Goal: Transaction & Acquisition: Purchase product/service

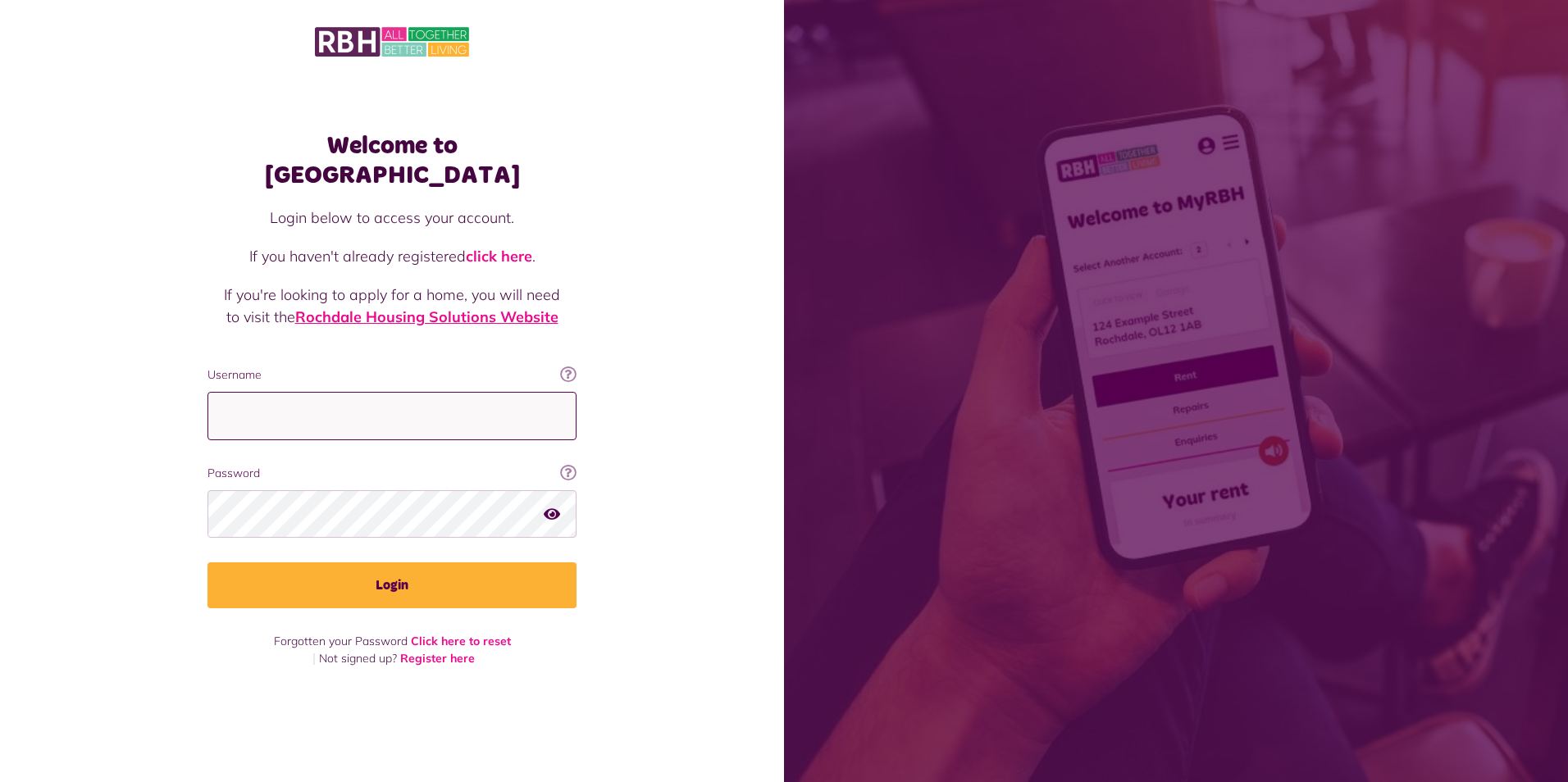
type input "**********"
click at [377, 307] on link "Rochdale Housing Solutions Website" at bounding box center [427, 317] width 263 height 19
drag, startPoint x: 471, startPoint y: 408, endPoint x: -2, endPoint y: 448, distance: 474.7
click at [0, 448] on html "Welcome to [GEOGRAPHIC_DATA] Login below to access your account. If you haven't…" at bounding box center [784, 391] width 1568 height 782
type input "**********"
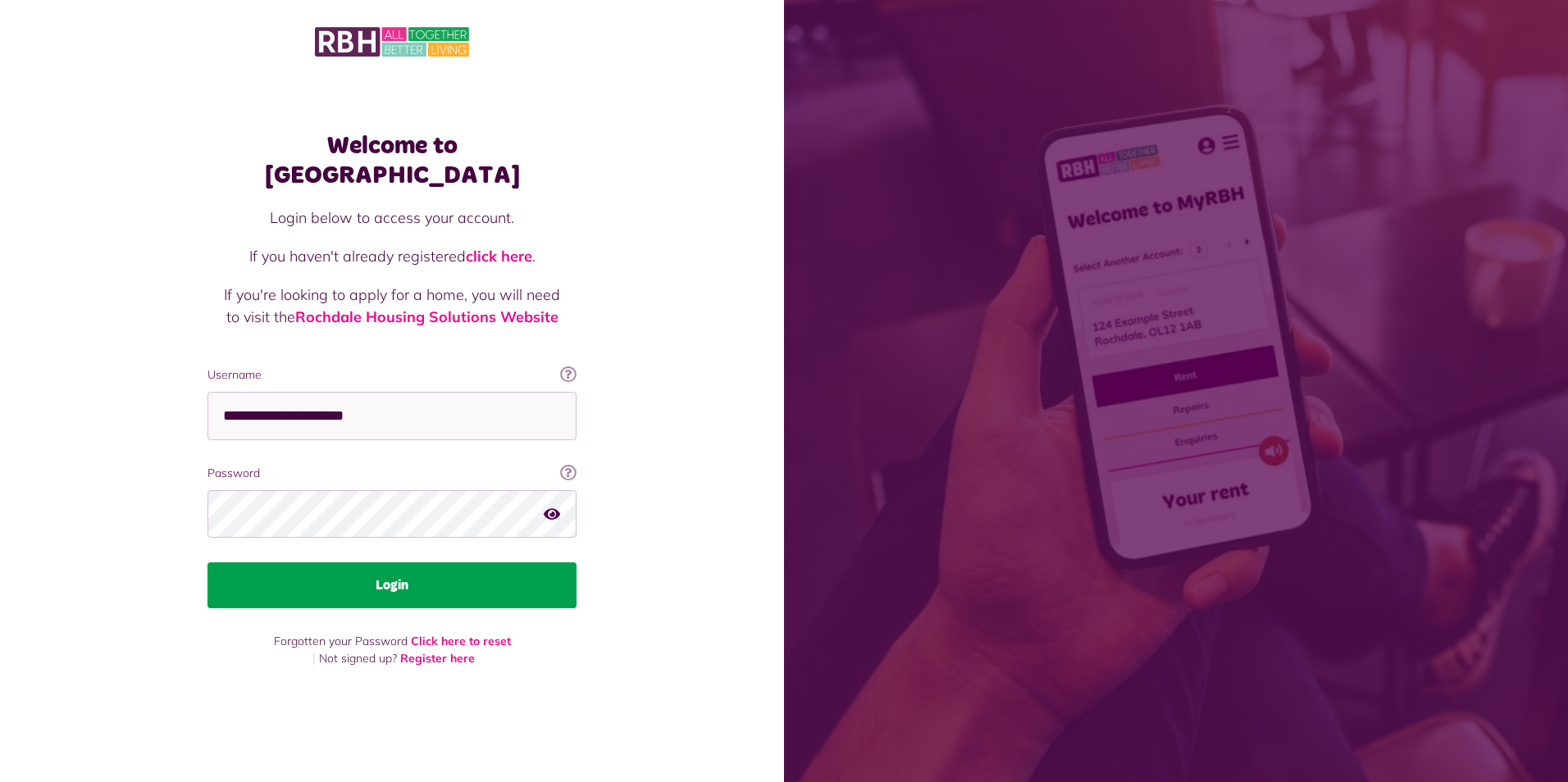
click at [383, 571] on button "Login" at bounding box center [392, 586] width 369 height 46
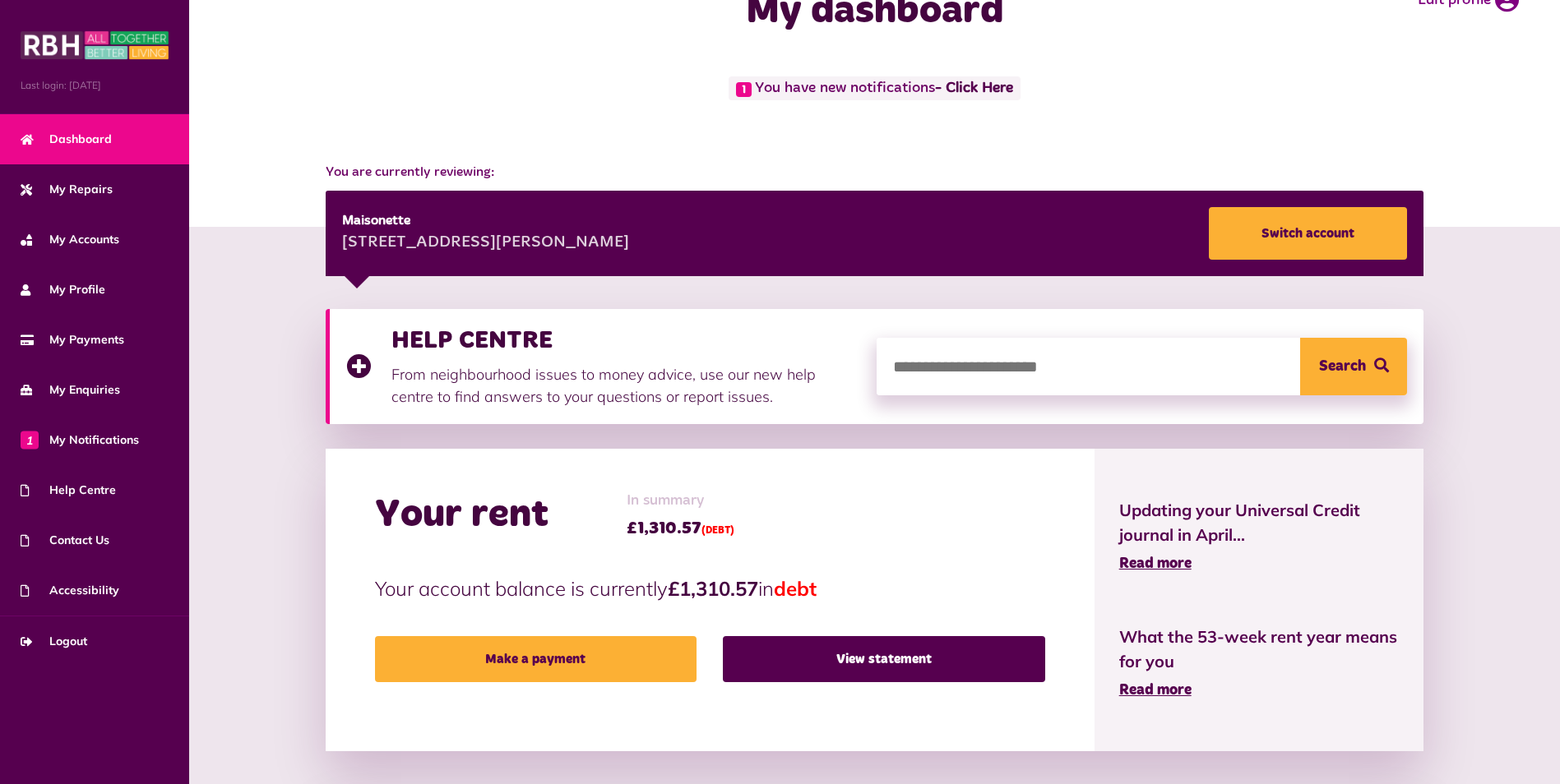
scroll to position [82, 0]
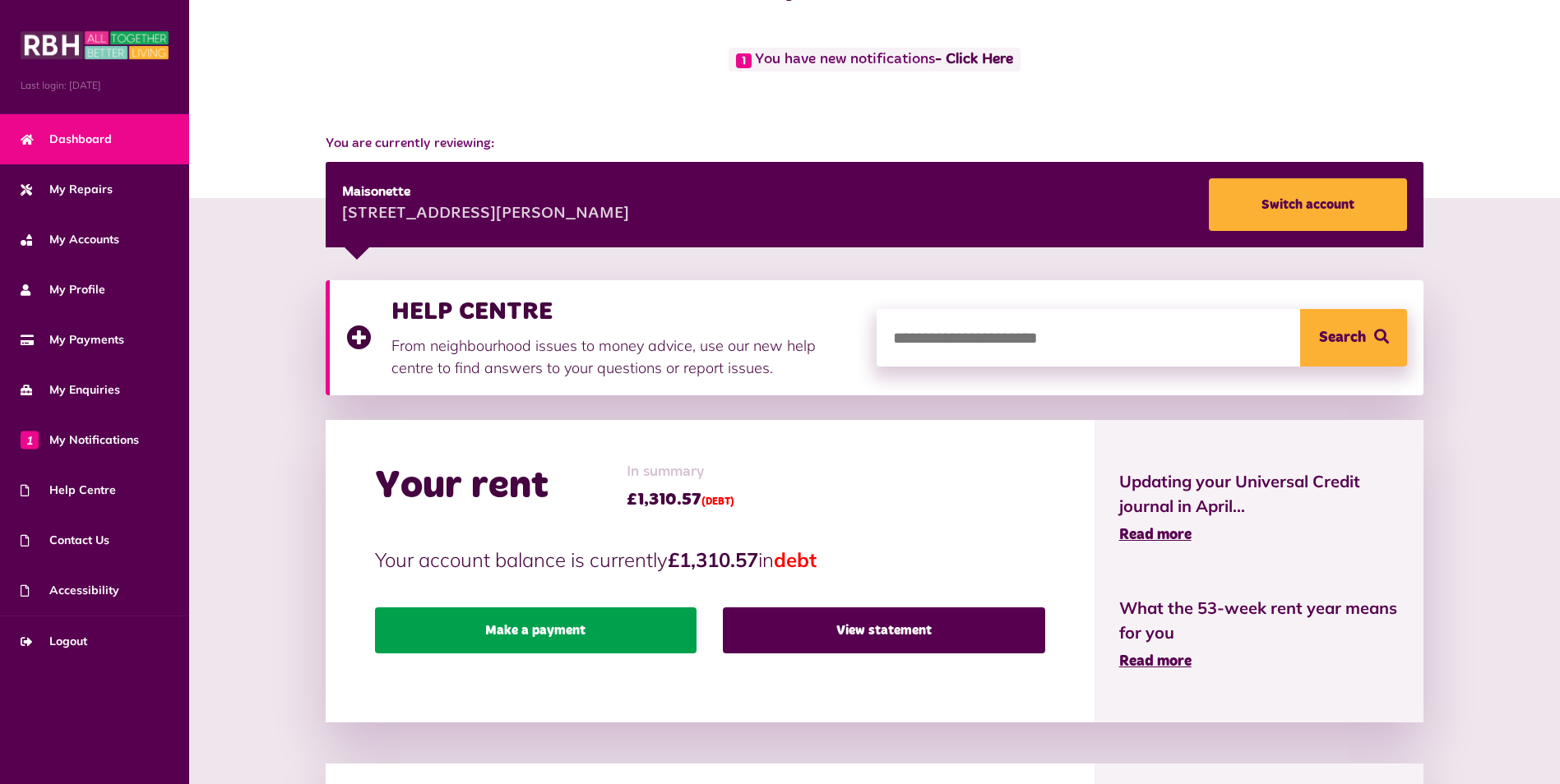
click at [528, 623] on link "Make a payment" at bounding box center [535, 630] width 321 height 46
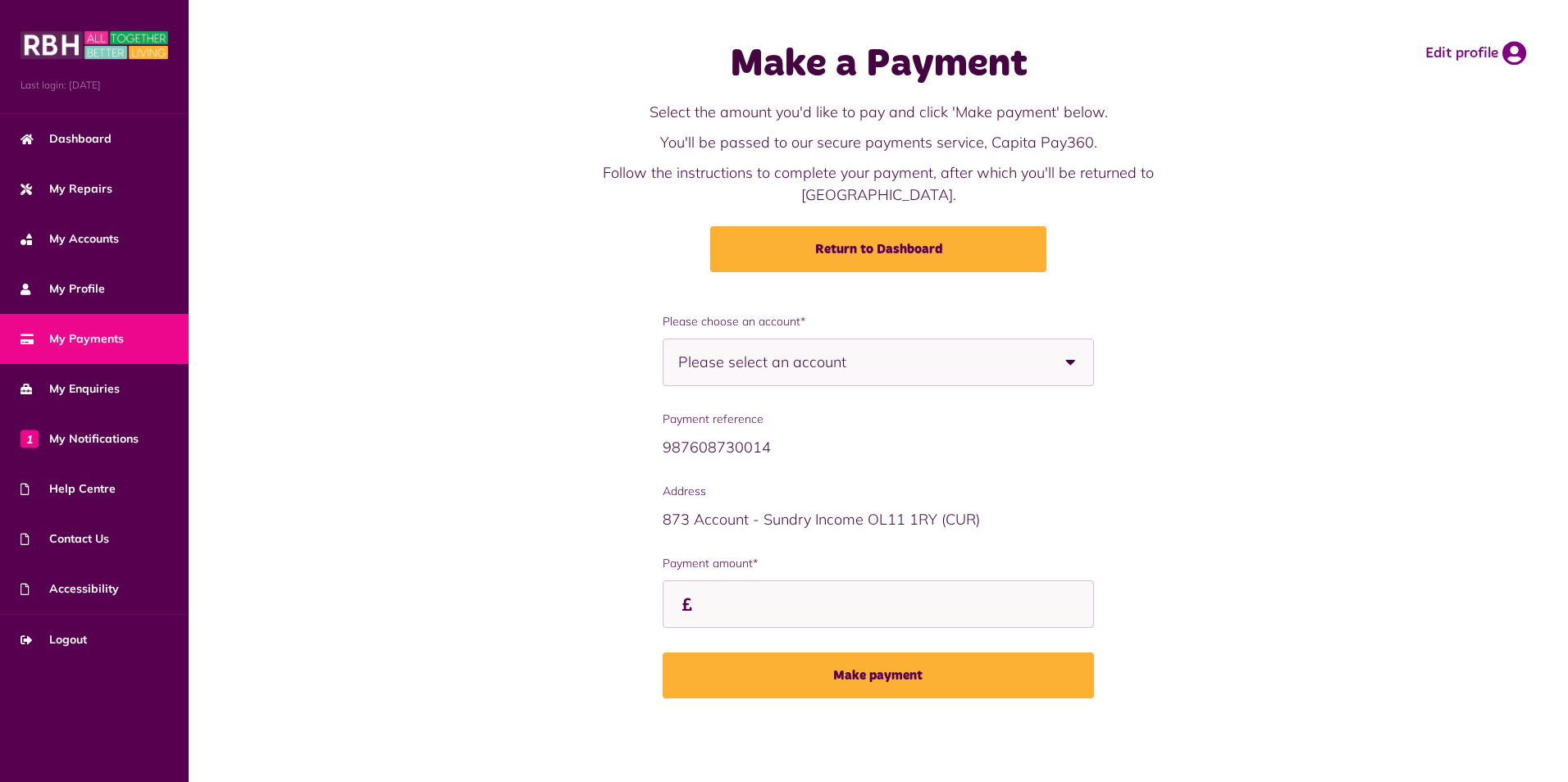
click at [1059, 341] on b at bounding box center [1070, 363] width 46 height 46
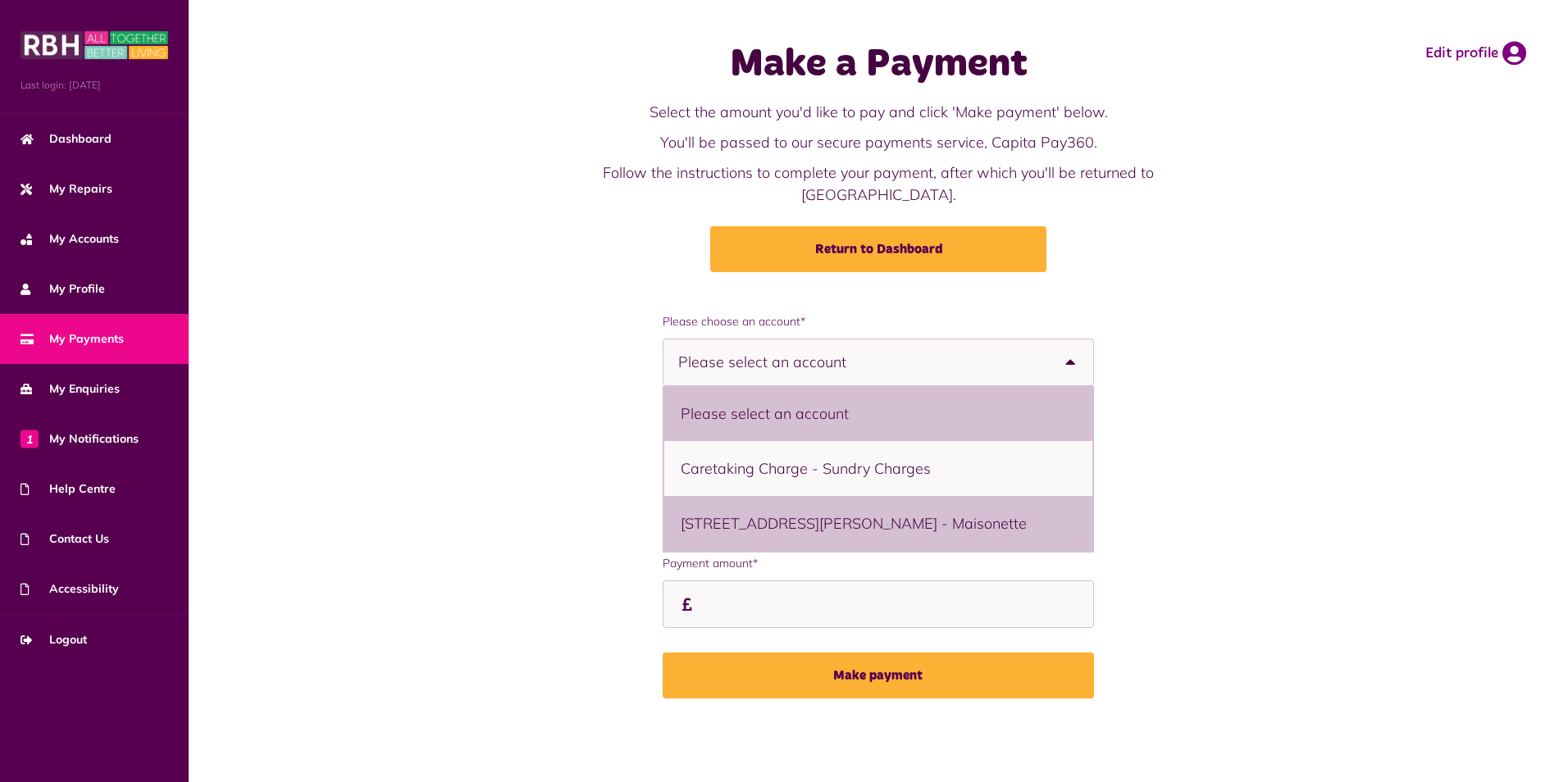
click at [797, 508] on li "9 St Stephens Gardens, Middleton, M24 6DS - Maisonette" at bounding box center [879, 524] width 429 height 55
select select "**********"
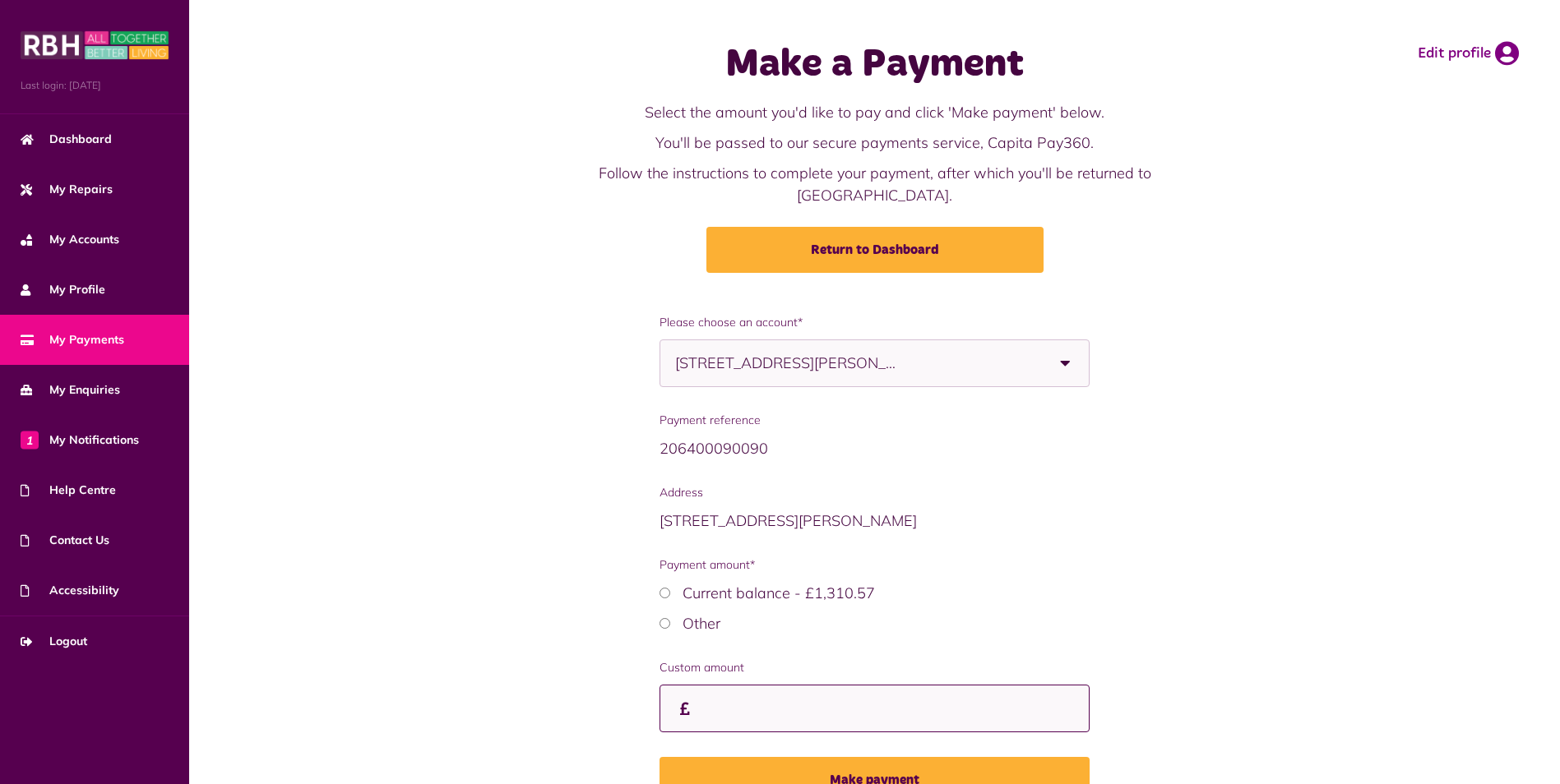
click at [734, 693] on input "Payment amount*" at bounding box center [874, 709] width 429 height 49
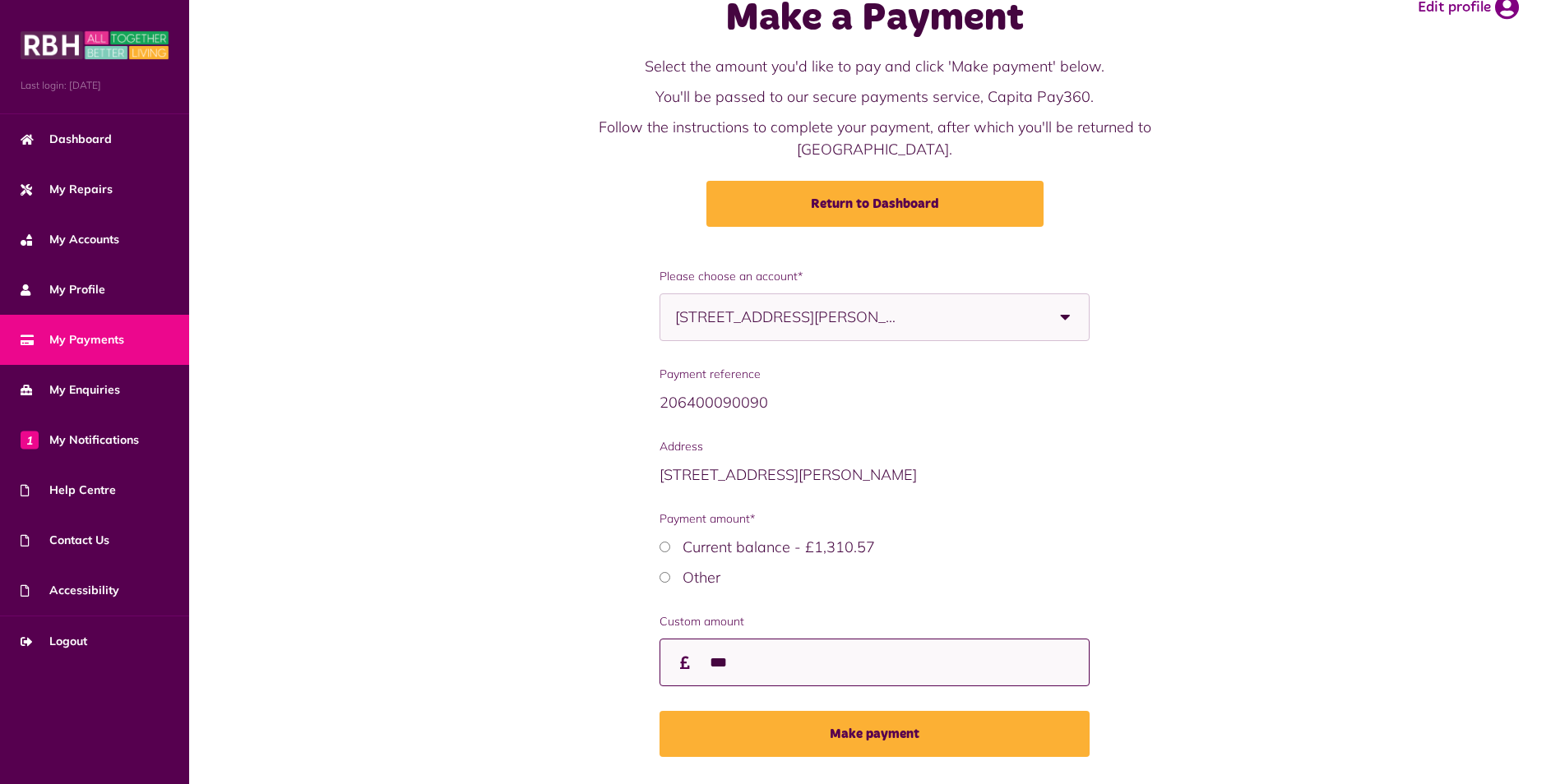
scroll to position [71, 0]
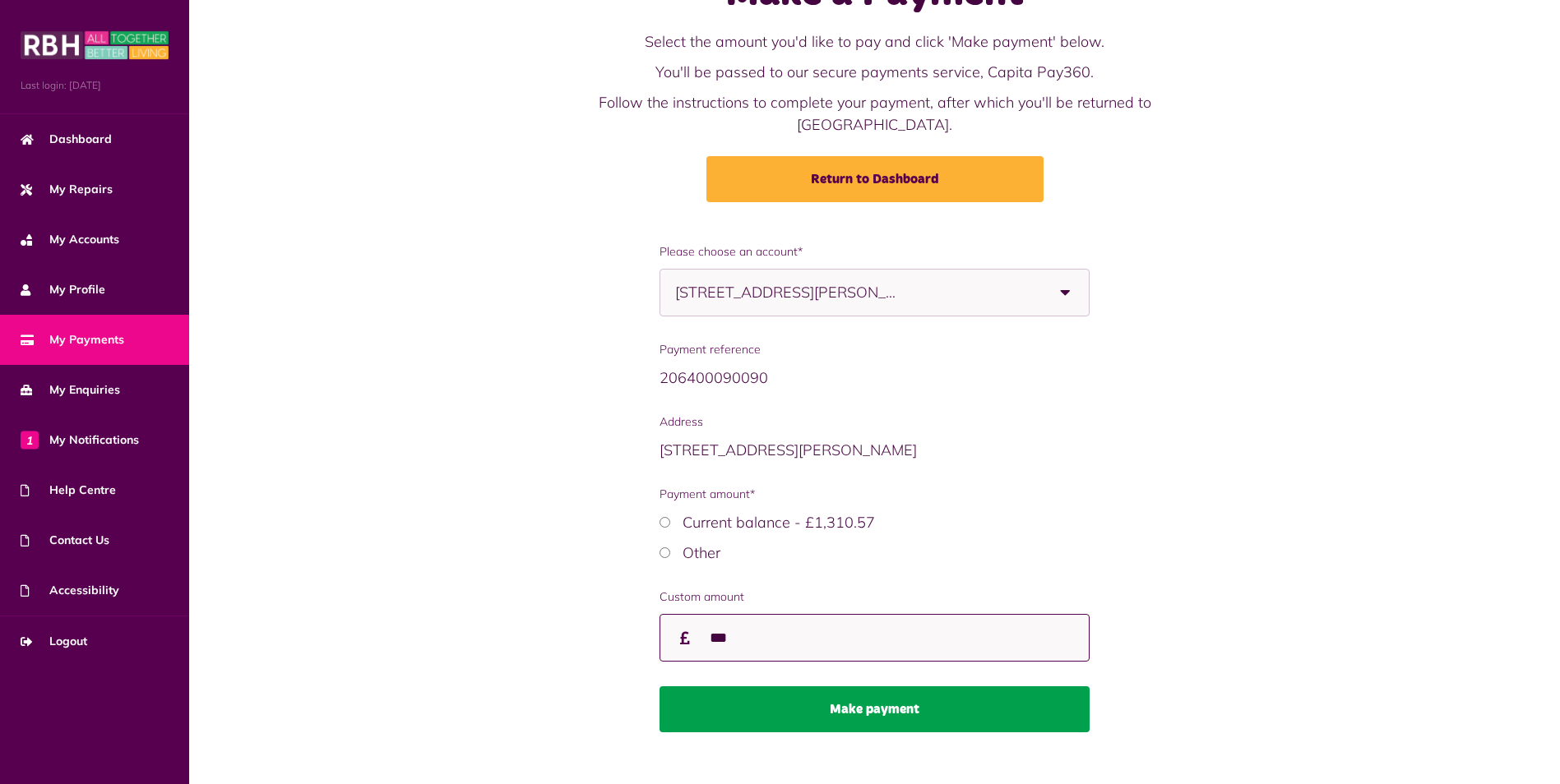
type input "***"
click at [902, 690] on button "Make payment" at bounding box center [874, 709] width 429 height 46
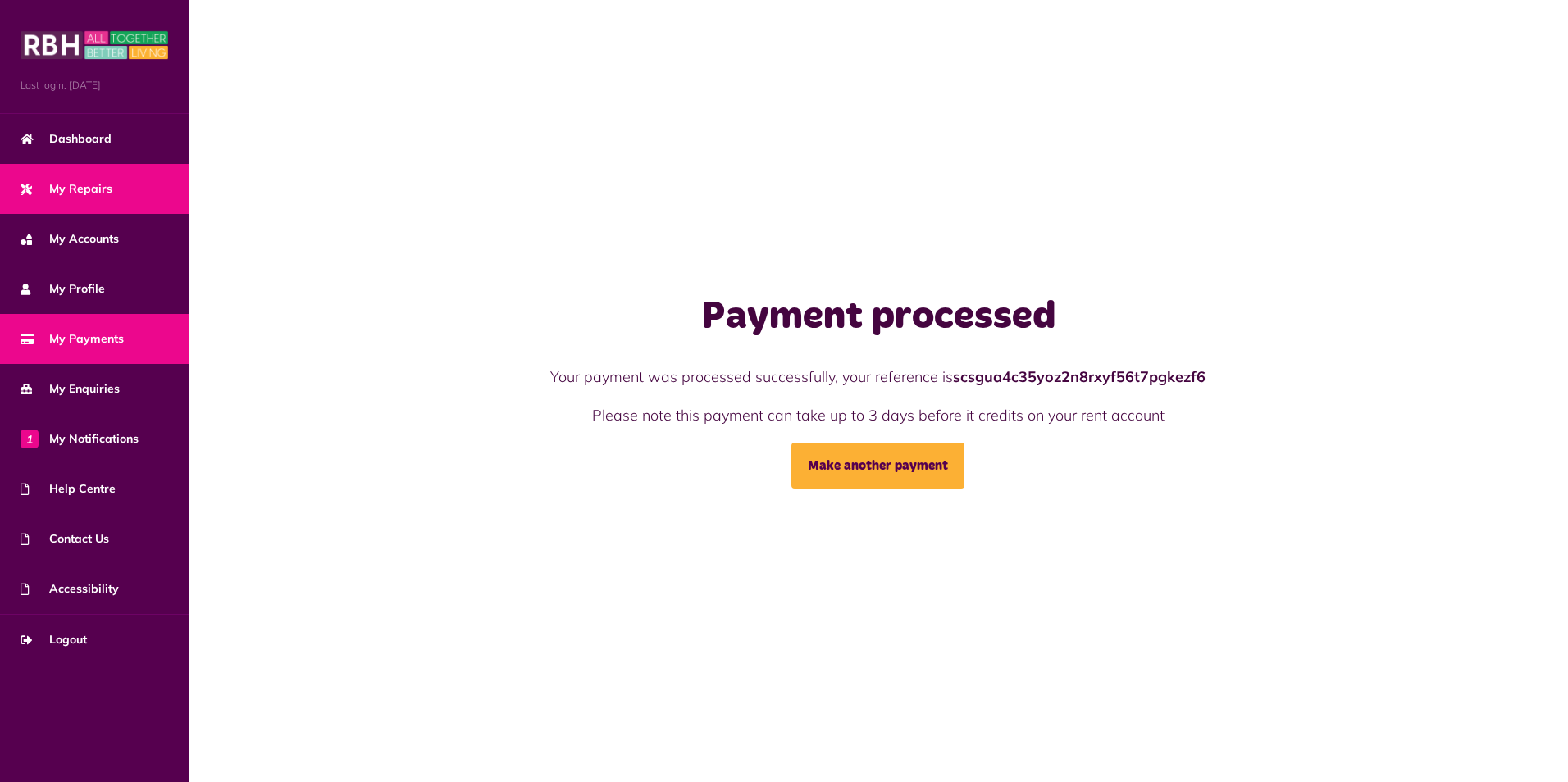
click at [58, 184] on span "My Repairs" at bounding box center [66, 189] width 92 height 17
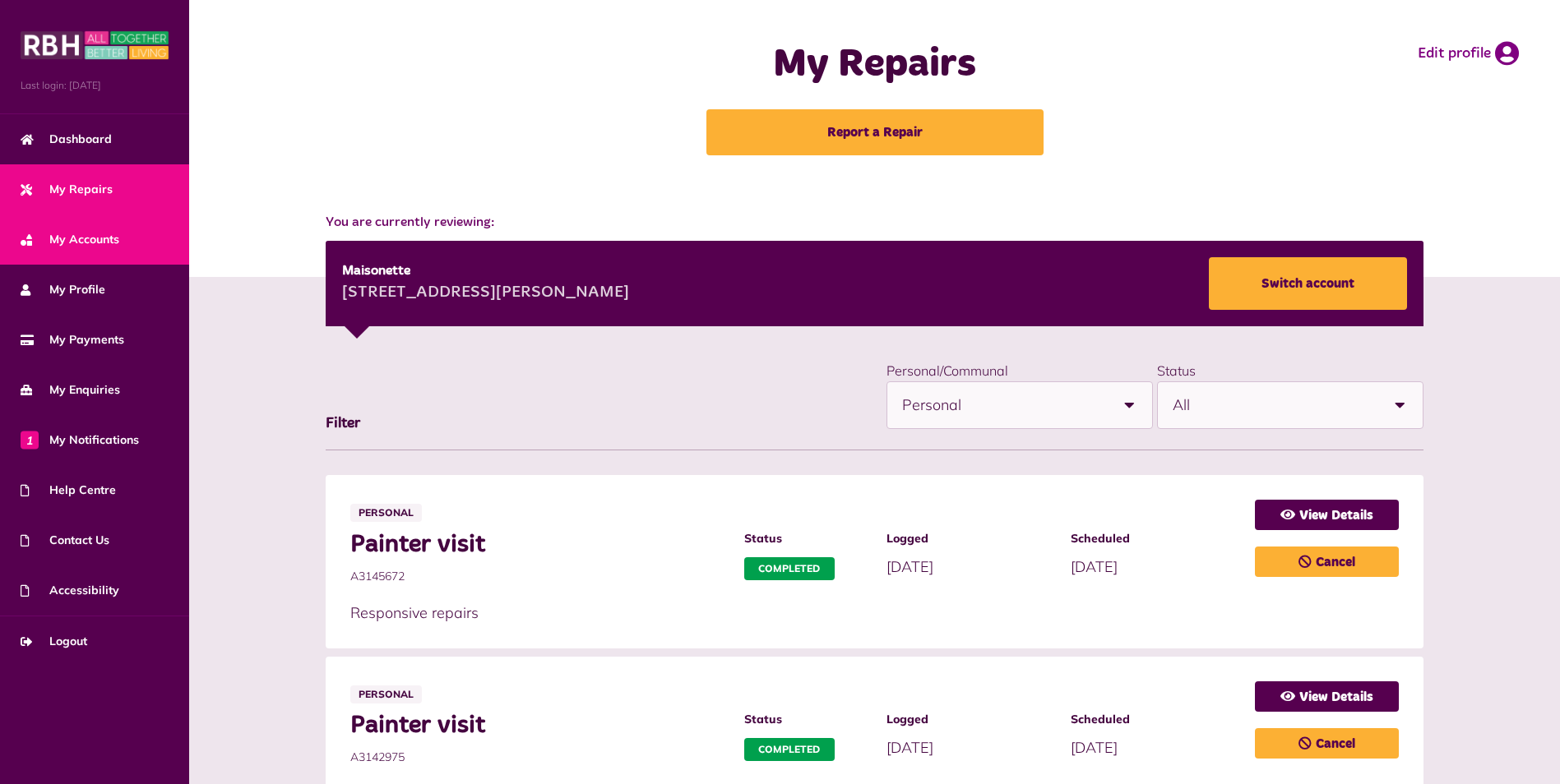
click at [82, 232] on link "My Accounts" at bounding box center [94, 239] width 189 height 51
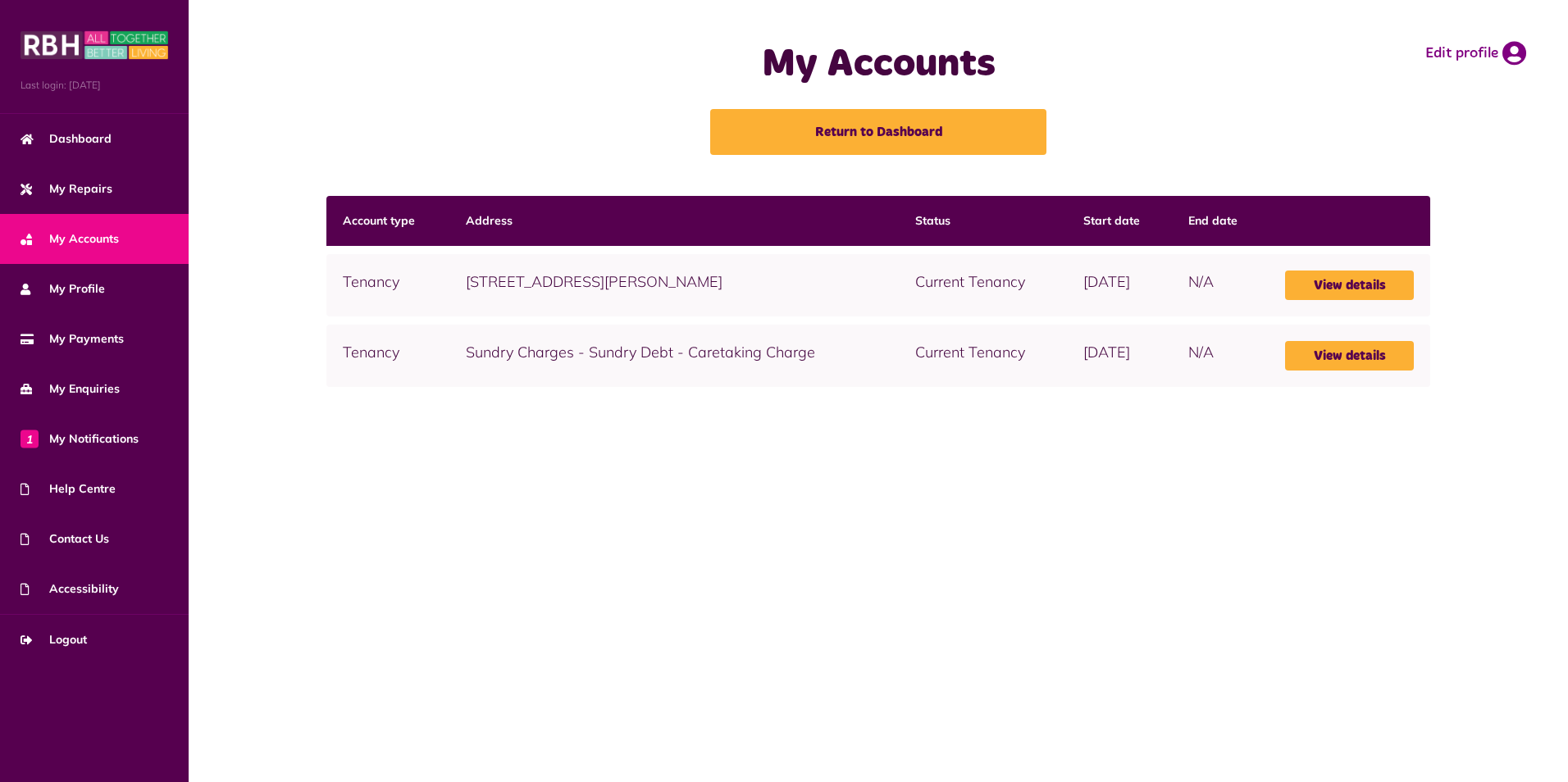
click at [86, 245] on span "My Accounts" at bounding box center [69, 239] width 98 height 17
click at [1346, 358] on link "View details" at bounding box center [1350, 356] width 129 height 29
click at [1356, 285] on link "View details" at bounding box center [1350, 285] width 129 height 29
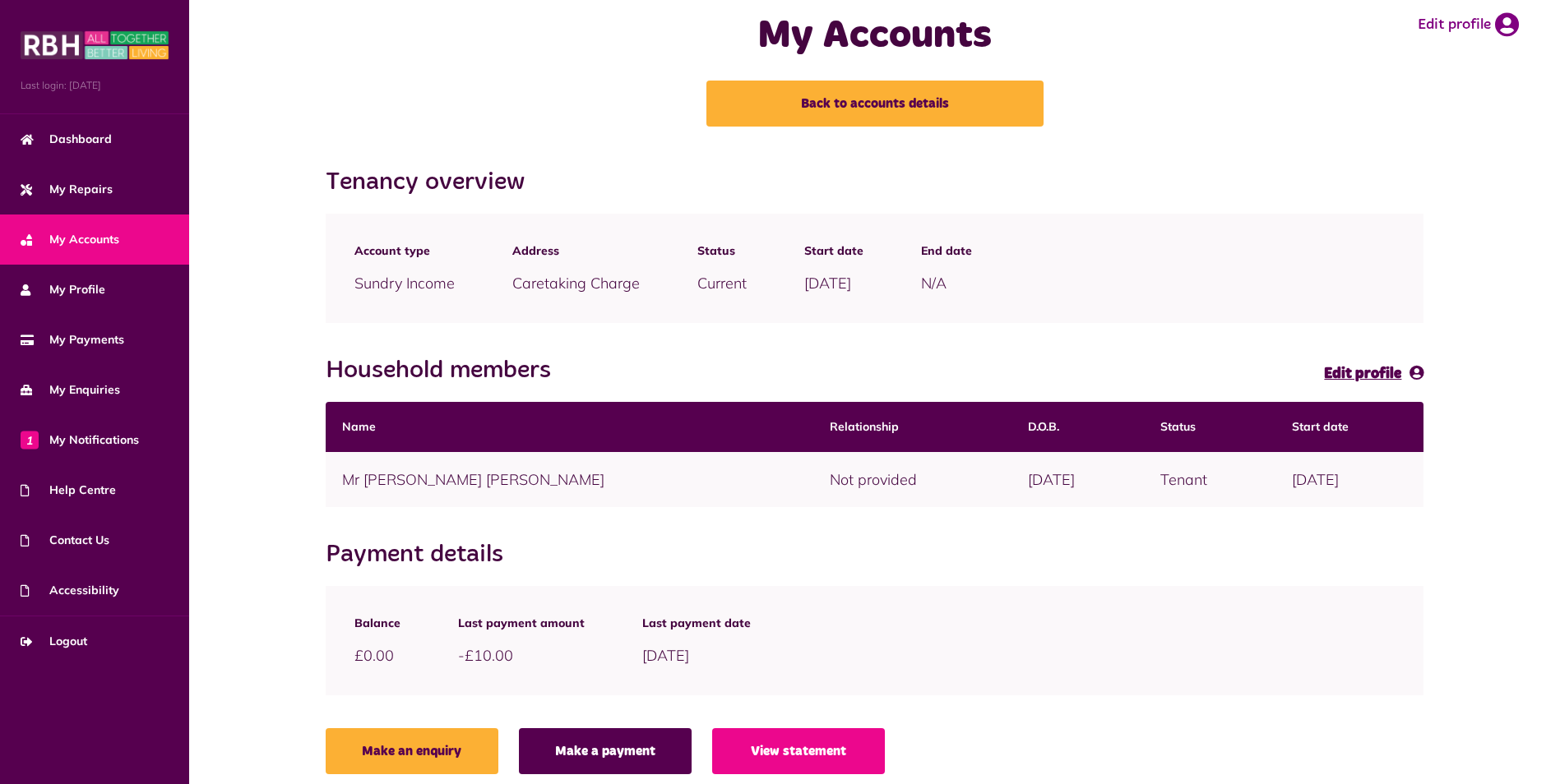
scroll to position [43, 0]
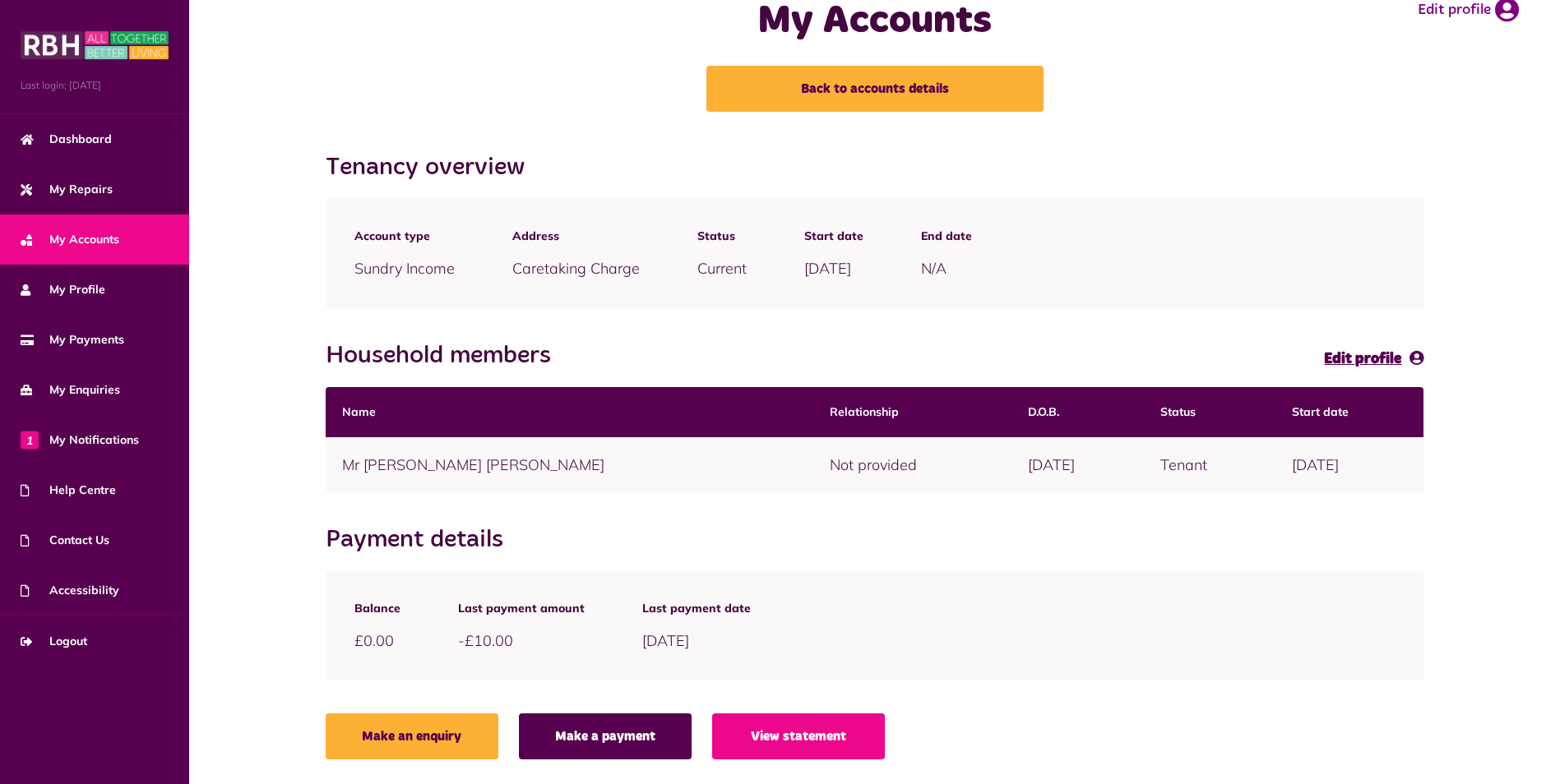
drag, startPoint x: 838, startPoint y: 455, endPoint x: 818, endPoint y: 467, distance: 23.3
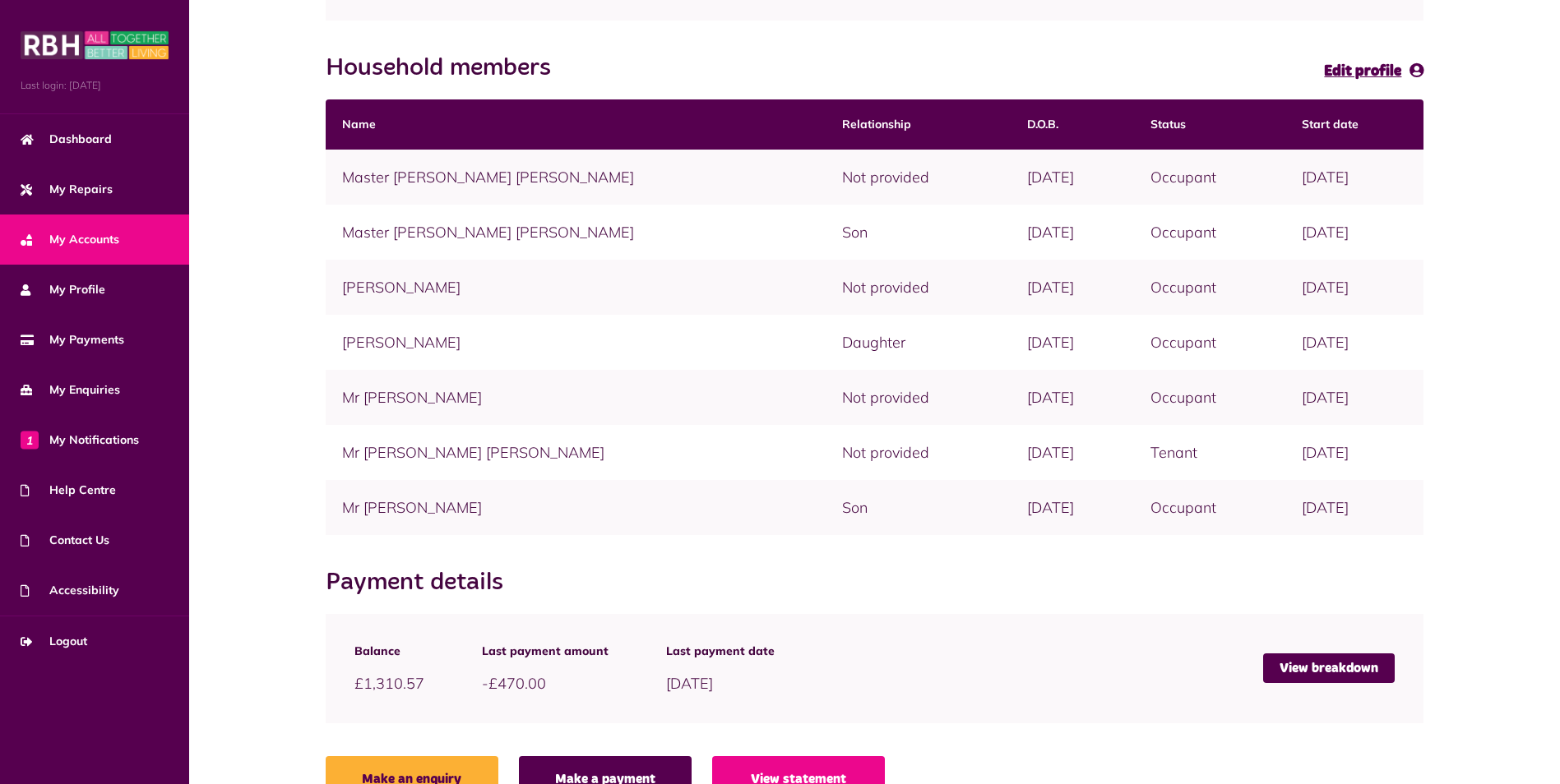
scroll to position [375, 0]
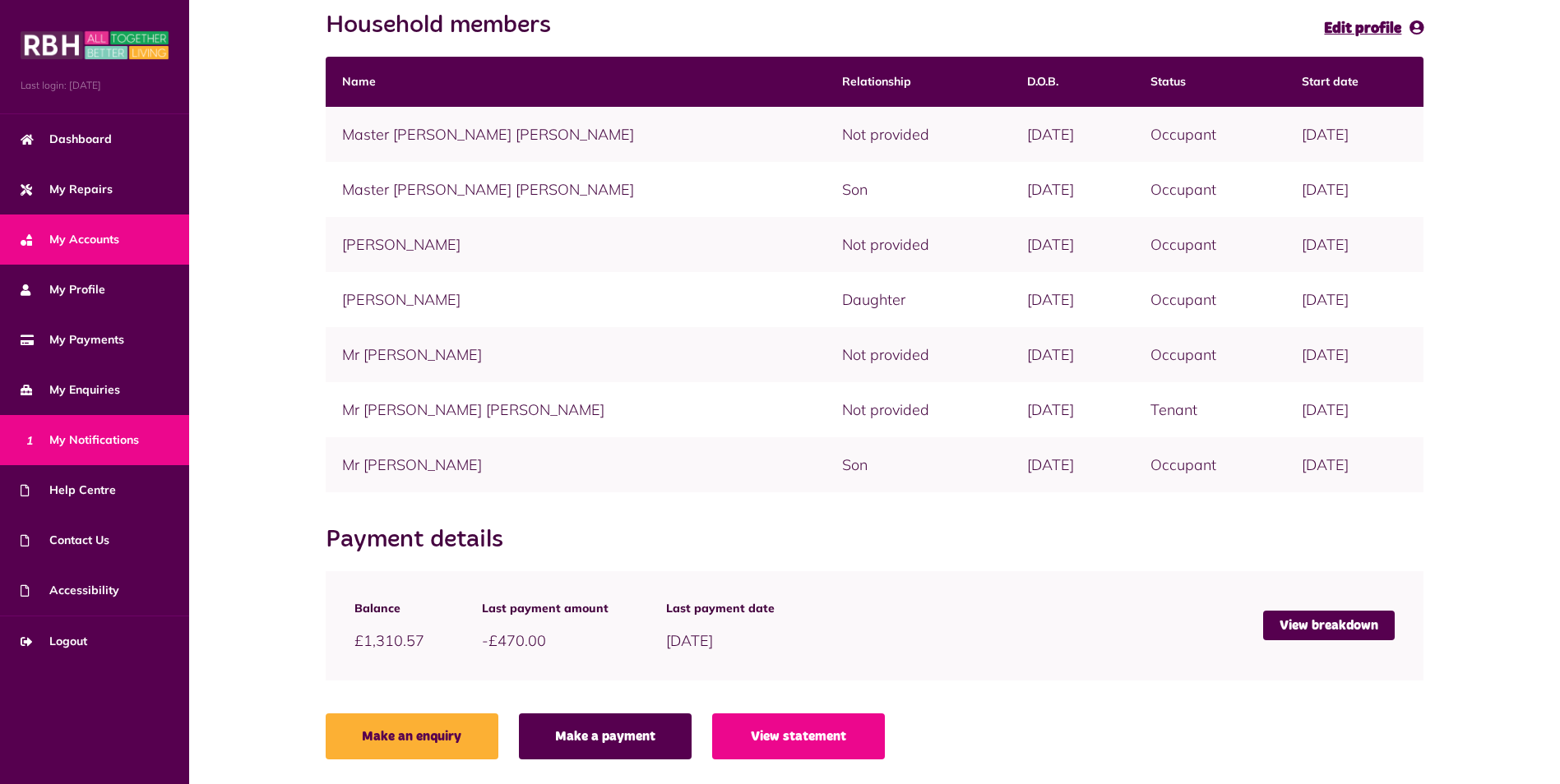
click at [75, 433] on span "1 My Notifications" at bounding box center [79, 440] width 119 height 17
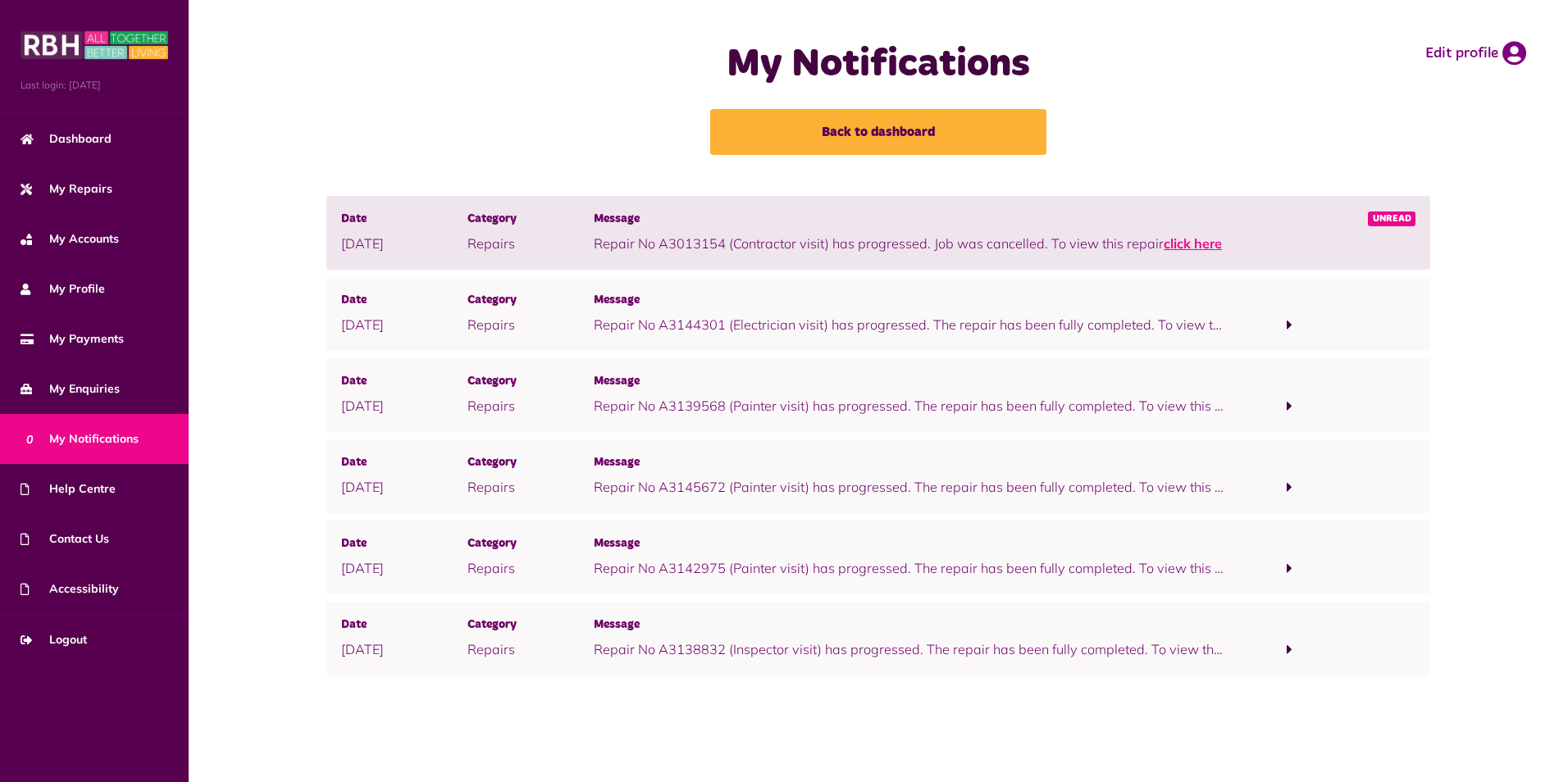
click at [1185, 247] on link "click here" at bounding box center [1193, 243] width 58 height 17
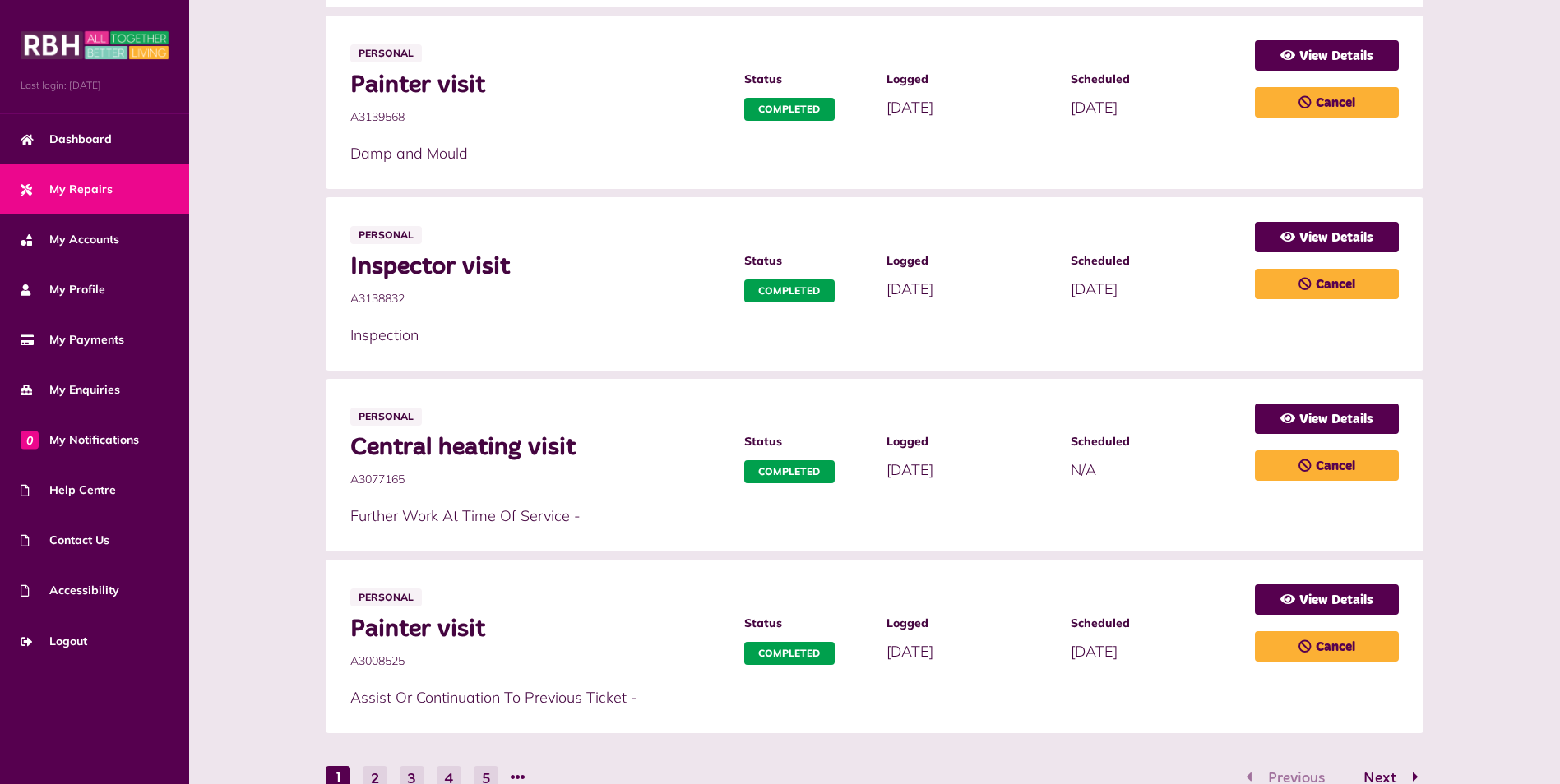
scroll to position [905, 0]
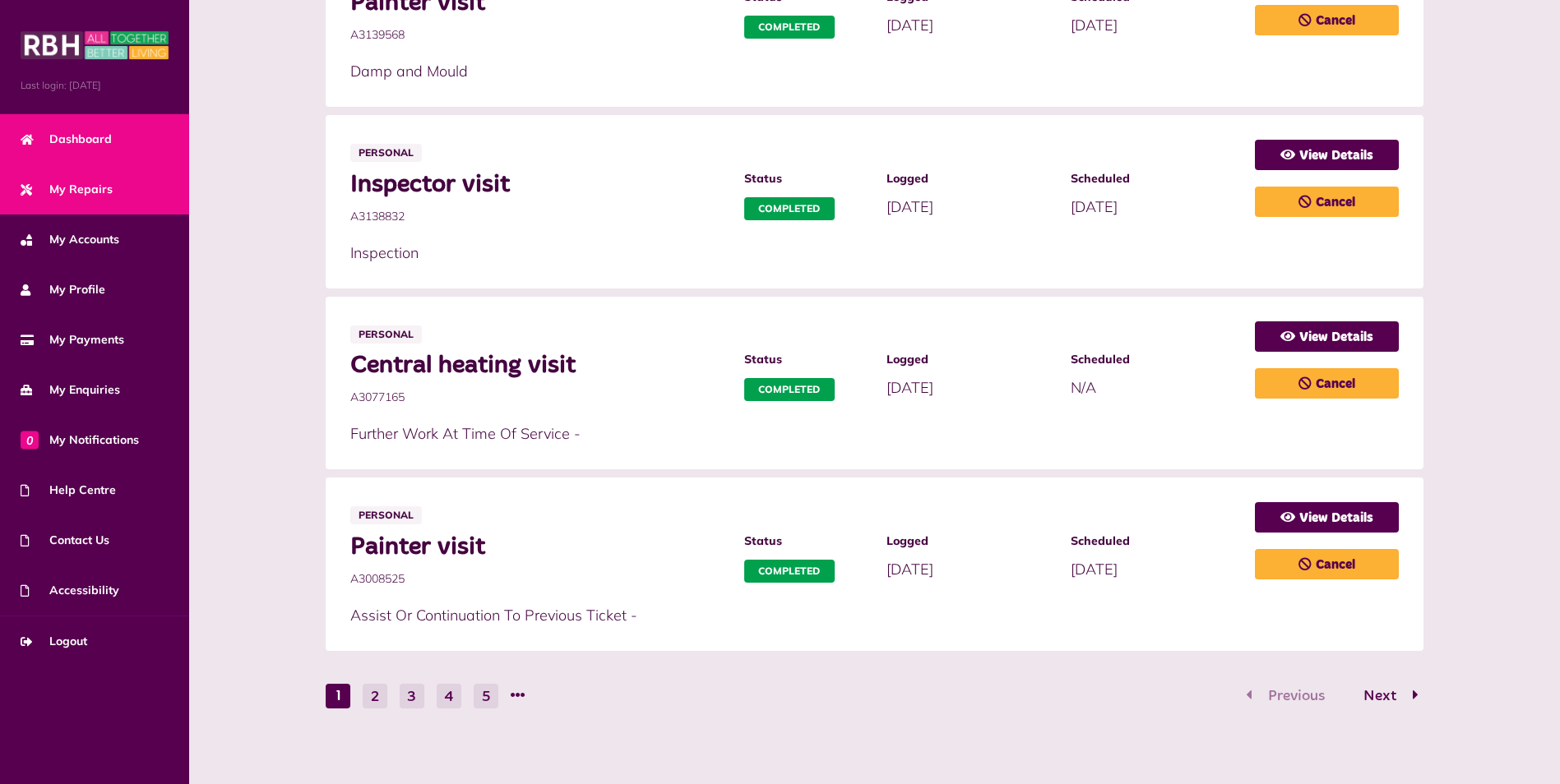
click at [81, 138] on span "Dashboard" at bounding box center [65, 139] width 91 height 17
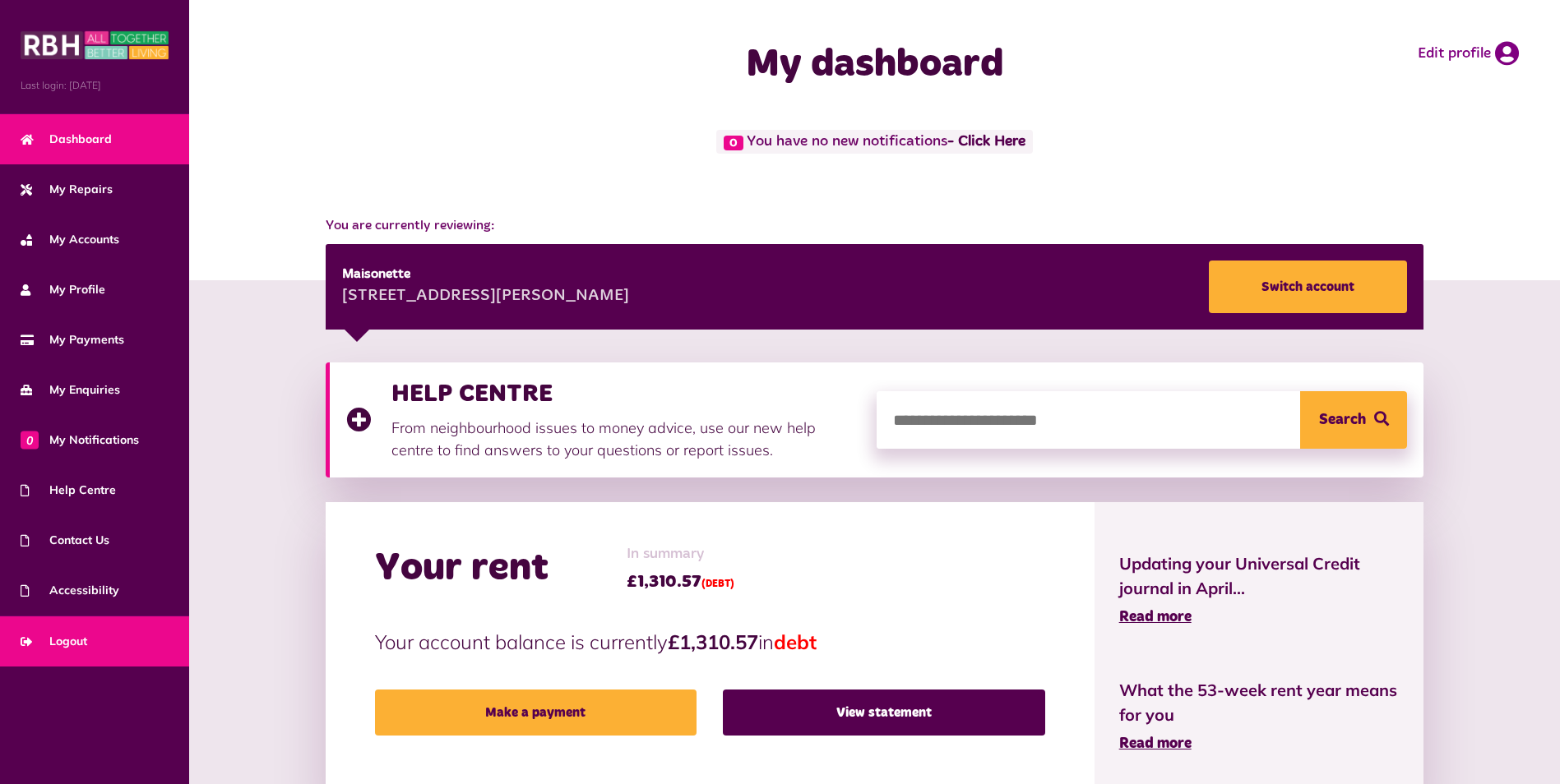
click at [52, 638] on span "Logout" at bounding box center [53, 641] width 66 height 17
